Goal: Task Accomplishment & Management: Manage account settings

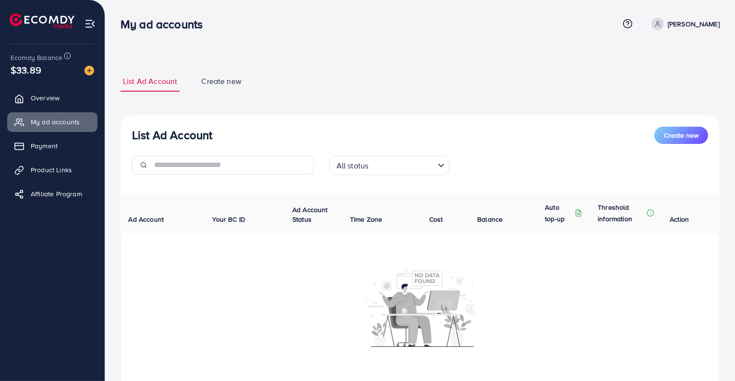
click at [404, 168] on input "Search for option" at bounding box center [402, 165] width 62 height 15
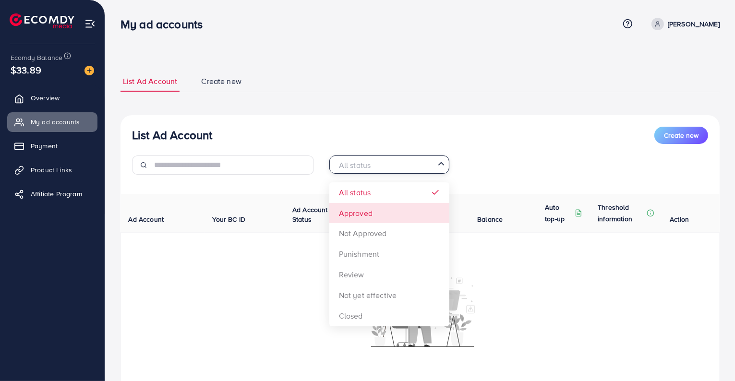
click at [379, 210] on div "List Ad Account Create new All status Loading... All status Approved Not Approv…" at bounding box center [419, 255] width 599 height 280
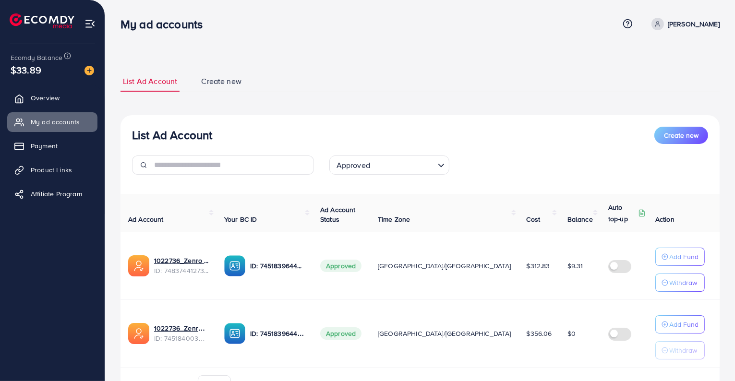
scroll to position [56, 0]
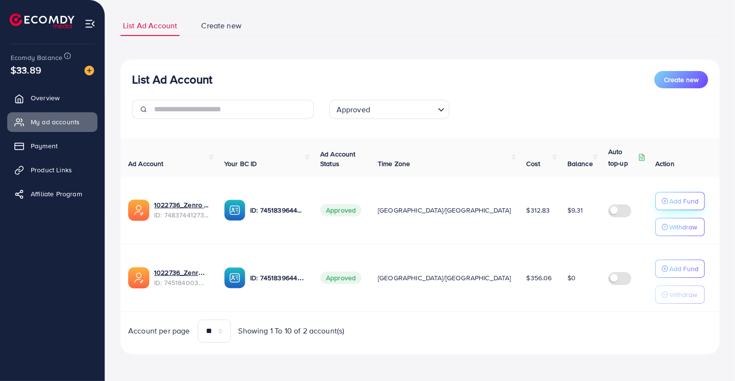
click at [680, 201] on p "Add Fund" at bounding box center [683, 201] width 29 height 12
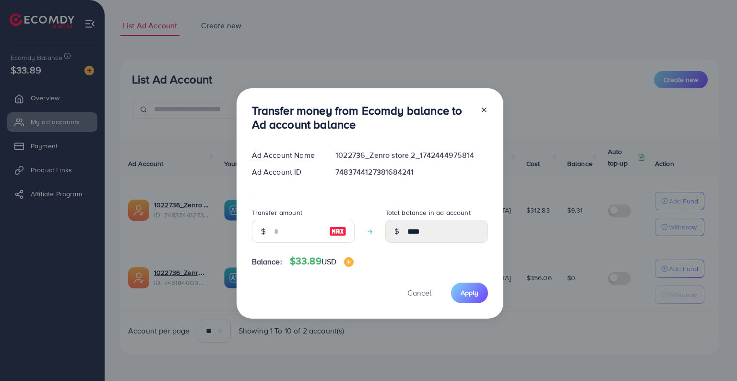
click at [340, 229] on img at bounding box center [337, 232] width 17 height 12
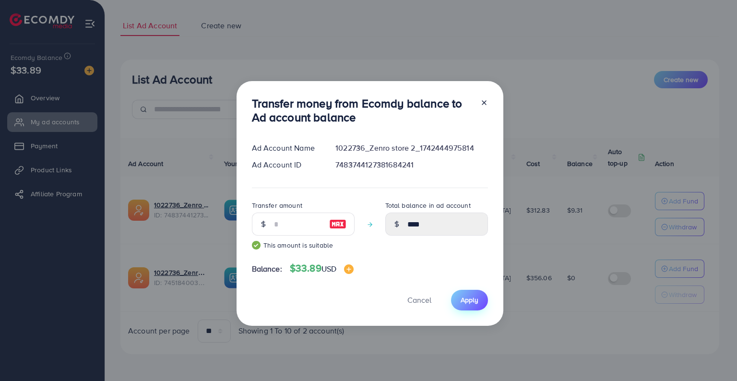
click at [472, 300] on span "Apply" at bounding box center [470, 300] width 18 height 10
